Goal: Information Seeking & Learning: Check status

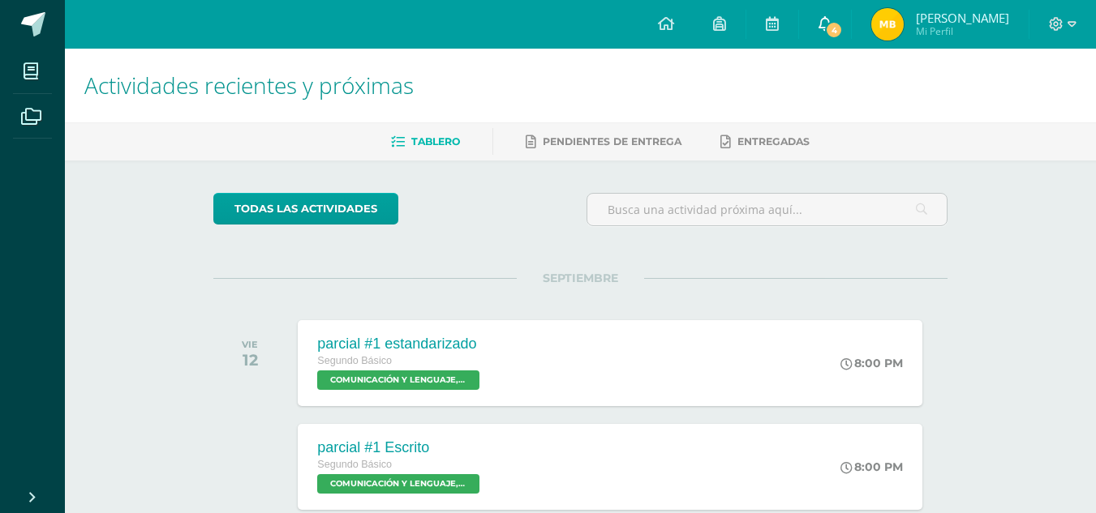
click at [851, 21] on link "4" at bounding box center [825, 24] width 52 height 49
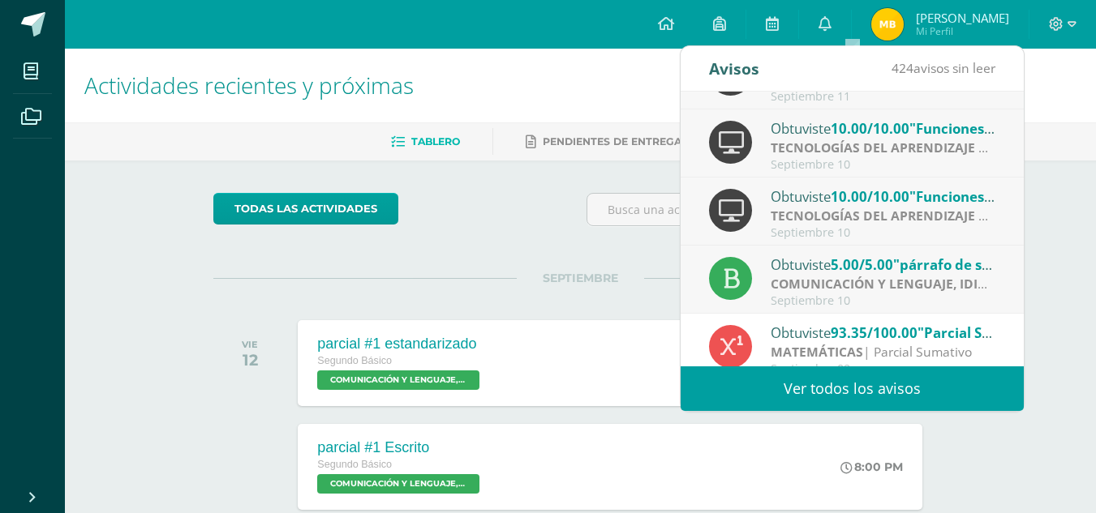
scroll to position [270, 0]
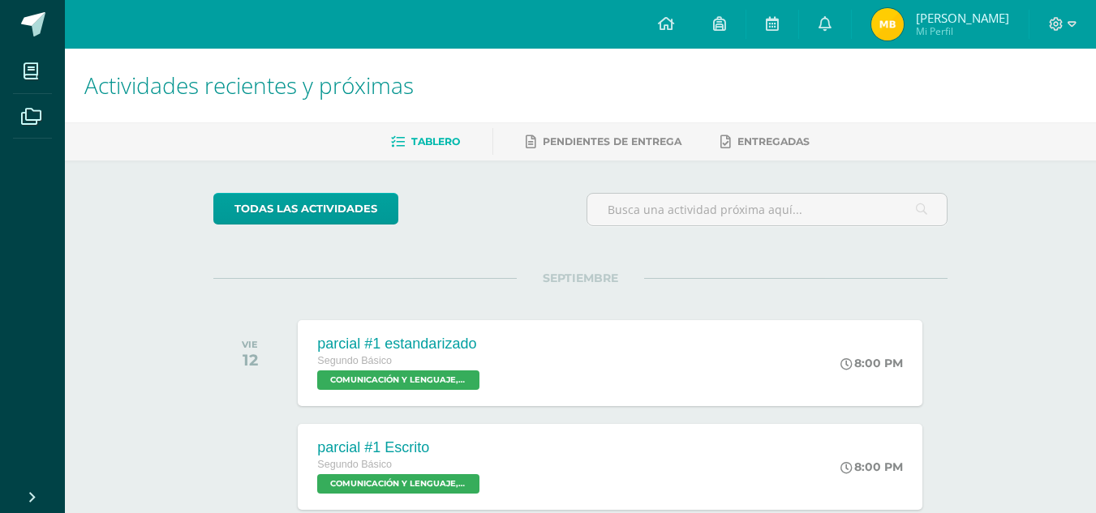
click at [937, 31] on span "Marta Julisa Mi Perfil" at bounding box center [940, 24] width 144 height 32
click at [904, 25] on img at bounding box center [887, 24] width 32 height 32
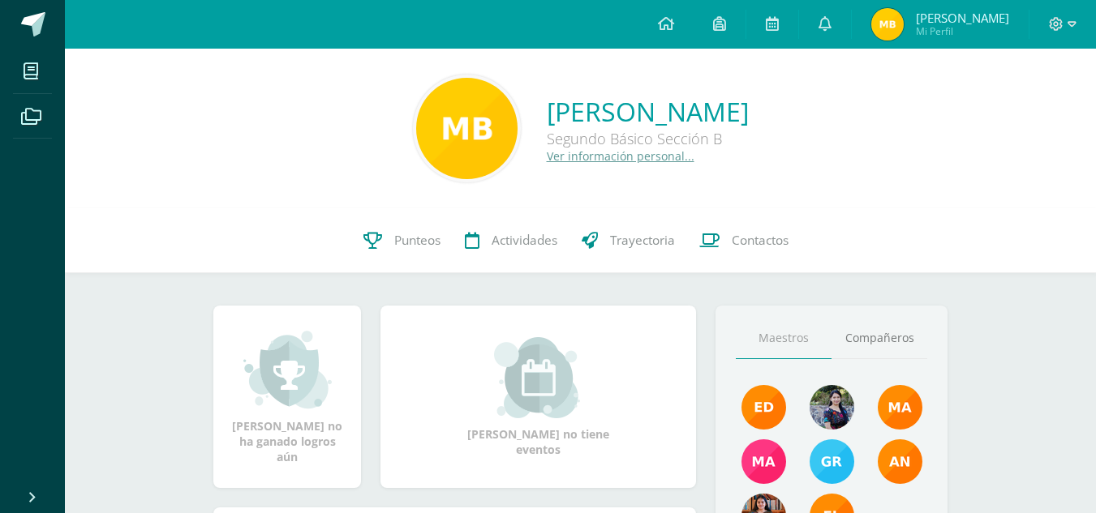
click at [904, 14] on img at bounding box center [887, 24] width 32 height 32
click at [397, 243] on span "Punteos" at bounding box center [417, 240] width 46 height 17
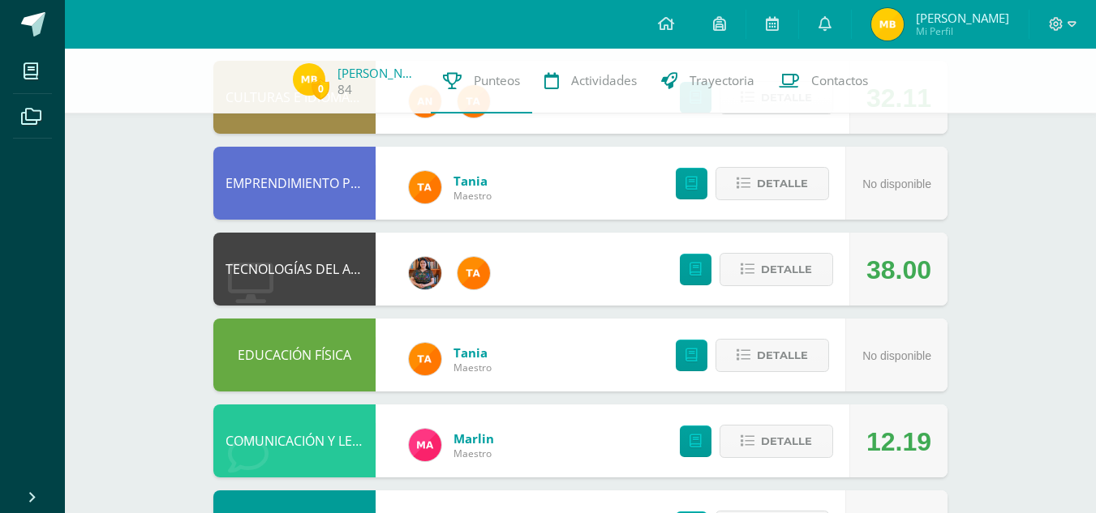
scroll to position [192, 0]
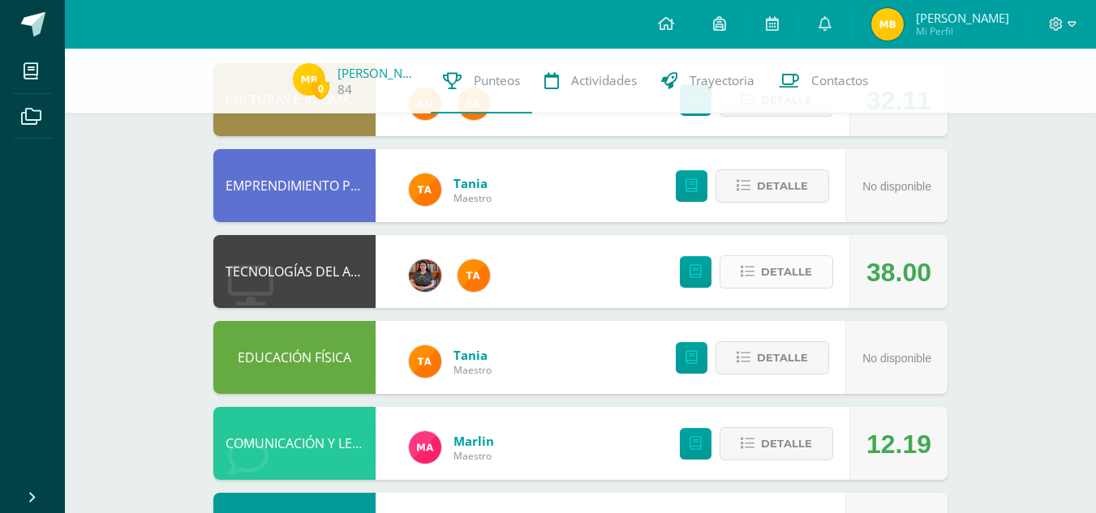
click at [813, 265] on button "Detalle" at bounding box center [776, 271] width 114 height 33
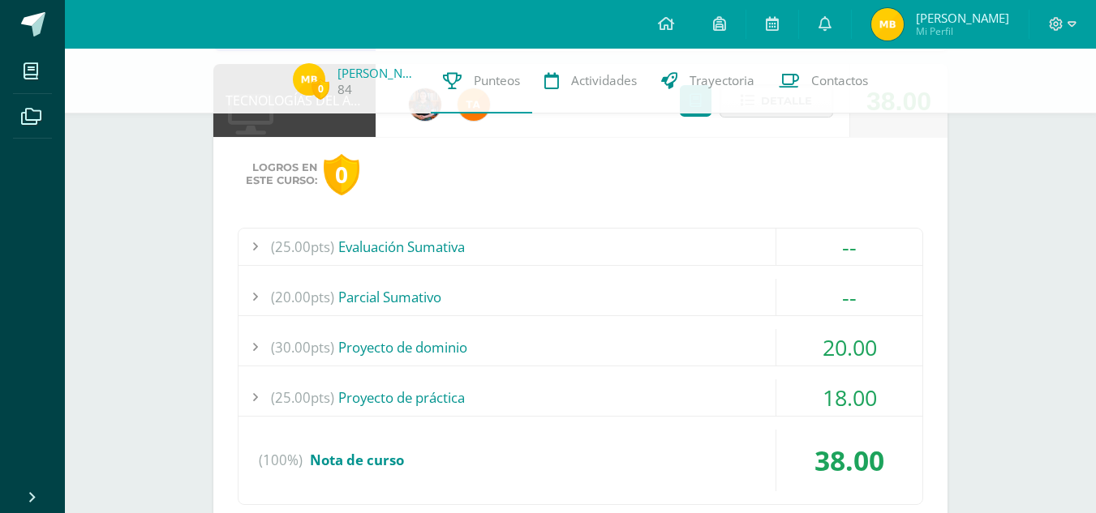
scroll to position [364, 0]
click at [613, 358] on div "(30.00pts) Proyecto de dominio" at bounding box center [580, 346] width 684 height 36
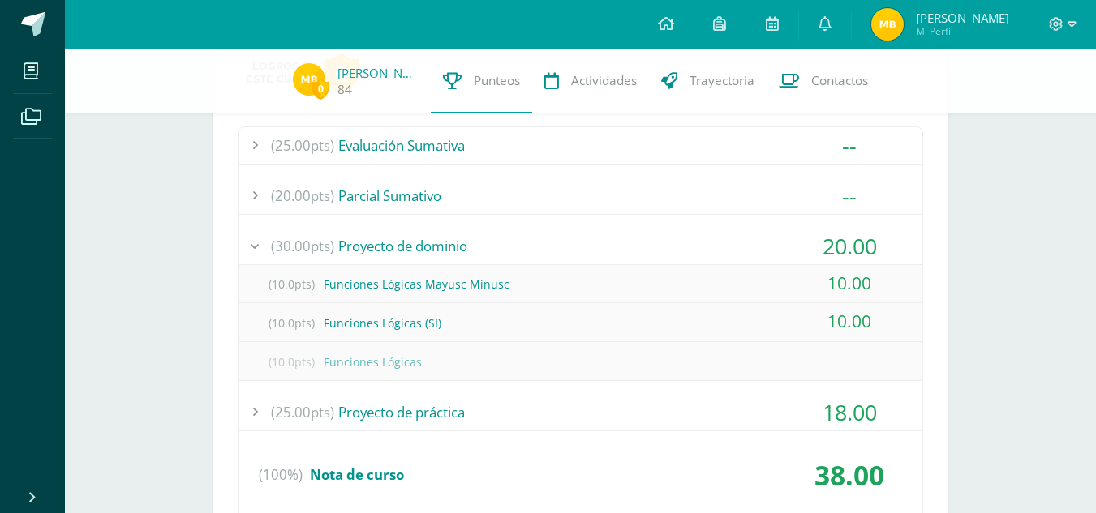
scroll to position [466, 0]
click at [562, 408] on div "(25.00pts) Proyecto de práctica" at bounding box center [580, 411] width 684 height 36
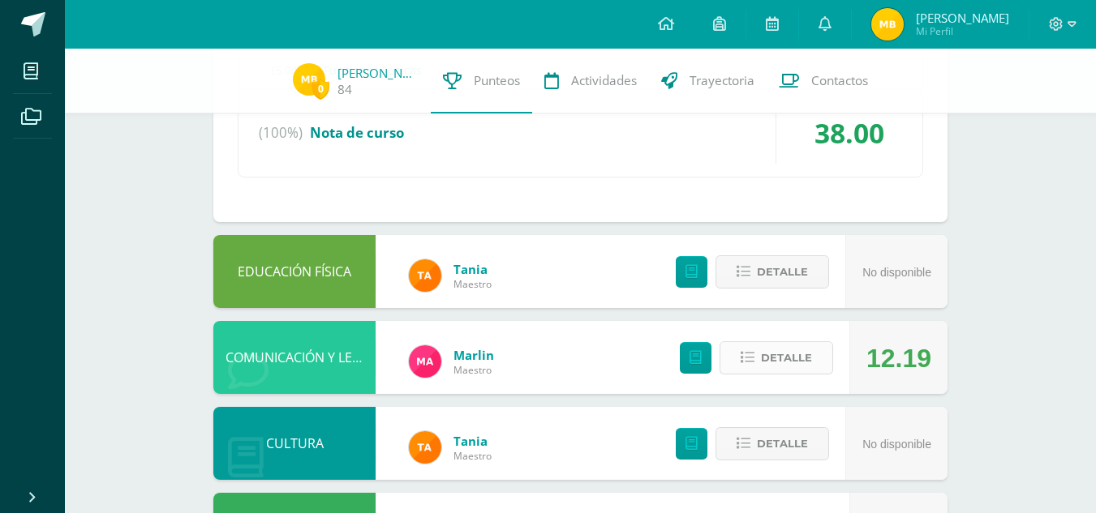
scroll to position [808, 0]
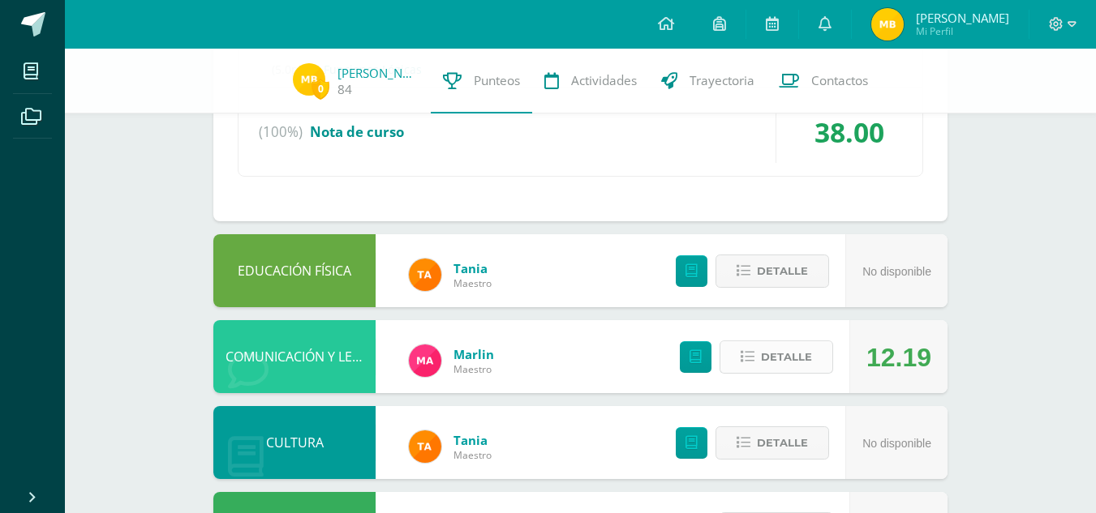
click at [783, 346] on span "Detalle" at bounding box center [786, 357] width 51 height 30
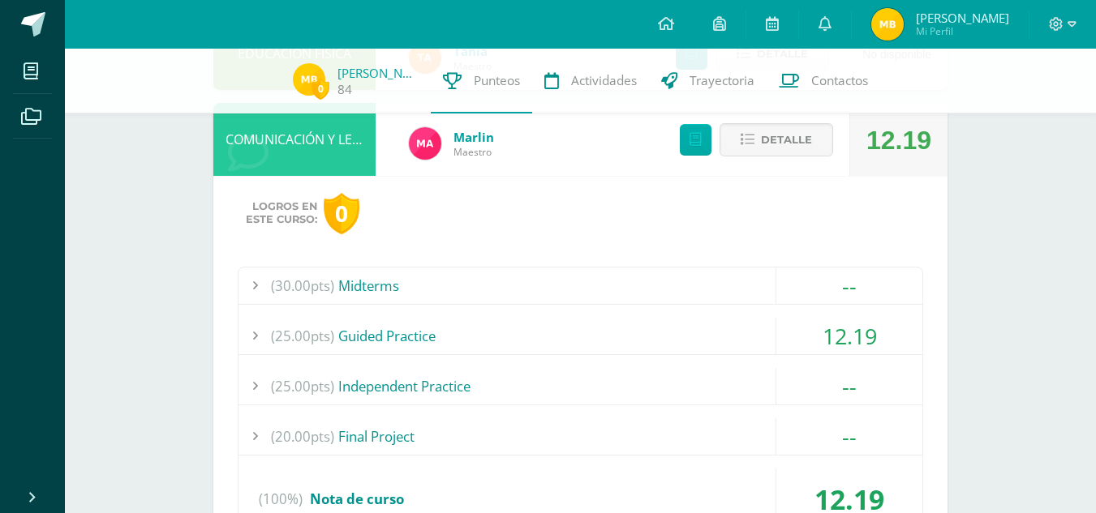
scroll to position [1032, 0]
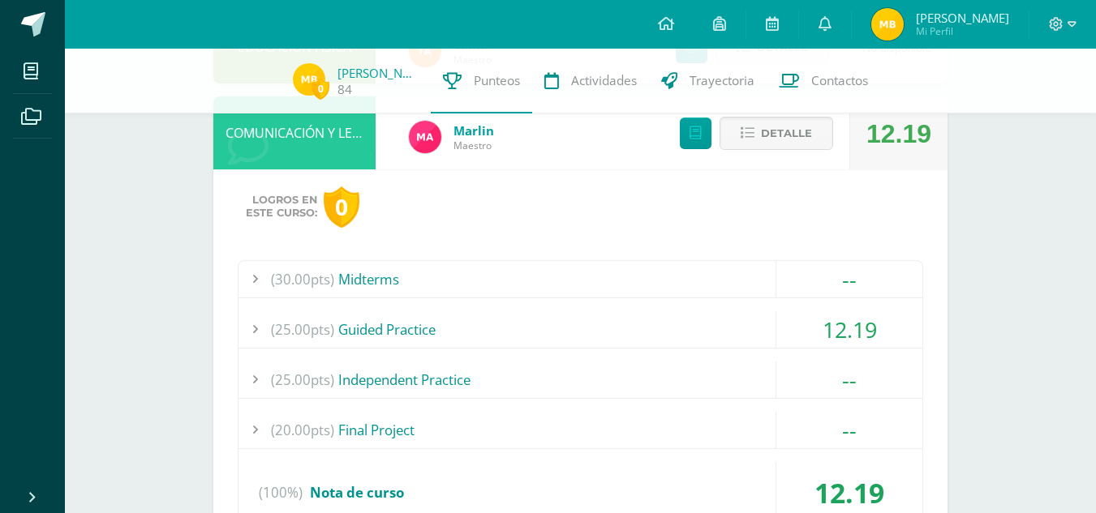
click at [609, 349] on div "(30.00pts) Midterms -- (15.0pts) Writing, speaking and listening. (15.0pts) Wri…" at bounding box center [580, 398] width 685 height 277
click at [584, 337] on div "(25.00pts) Guided Practice" at bounding box center [580, 329] width 684 height 36
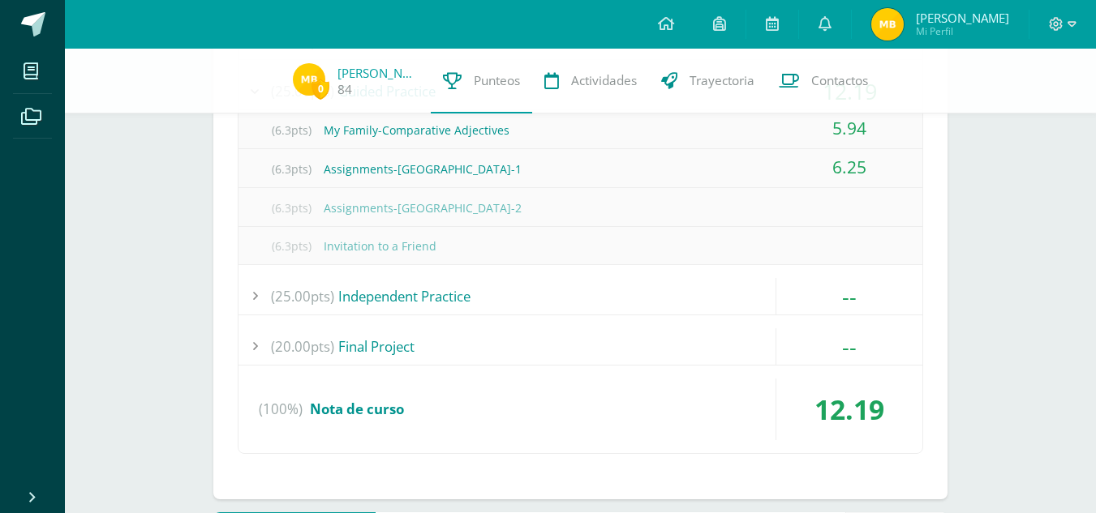
scroll to position [1162, 0]
